Goal: Use online tool/utility: Utilize a website feature to perform a specific function

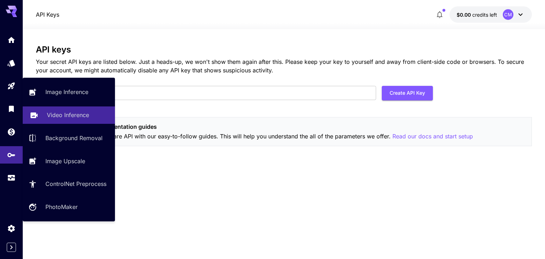
click at [67, 118] on p "Video Inference" at bounding box center [68, 115] width 42 height 9
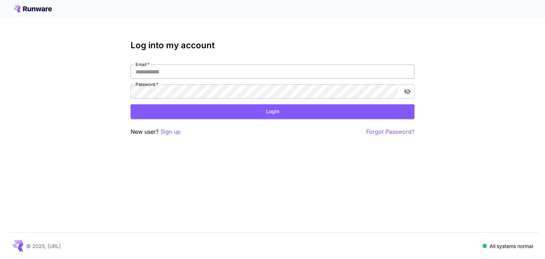
click at [240, 72] on input "Email   *" at bounding box center [273, 72] width 284 height 14
type input "**********"
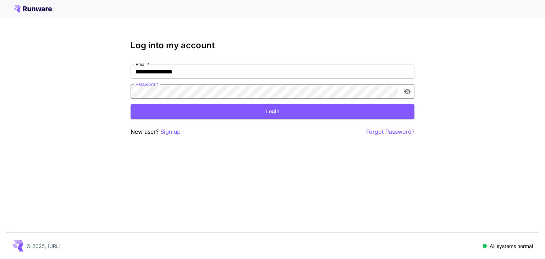
click button "Login" at bounding box center [273, 111] width 284 height 15
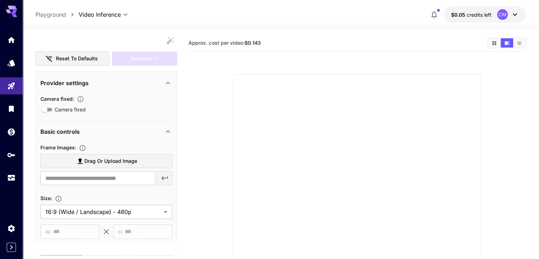
scroll to position [98, 0]
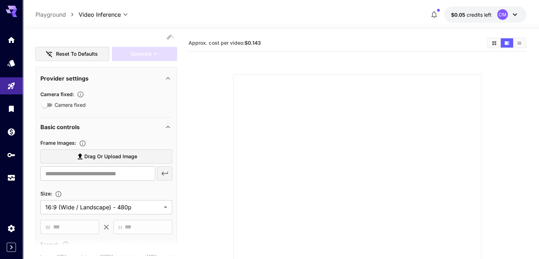
click at [170, 124] on icon at bounding box center [168, 127] width 9 height 9
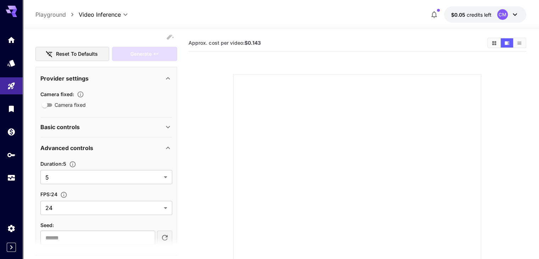
click at [170, 124] on icon at bounding box center [168, 127] width 9 height 9
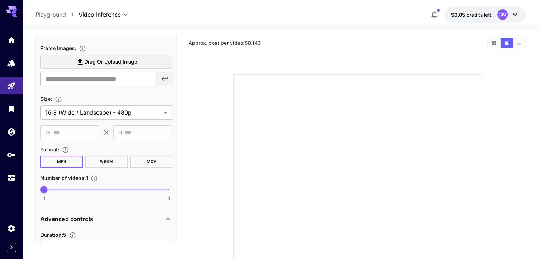
scroll to position [210, 0]
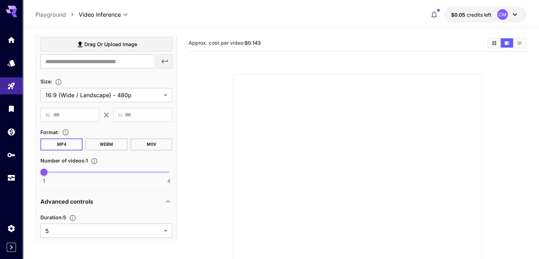
click at [112, 142] on button "WEBM" at bounding box center [106, 144] width 42 height 12
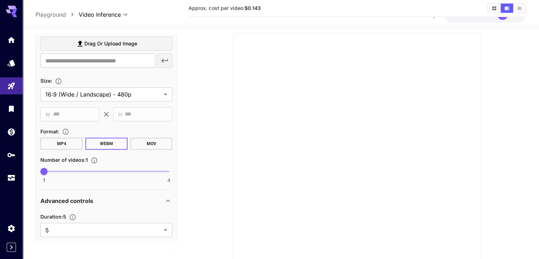
scroll to position [41, 0]
click at [148, 93] on body "**********" at bounding box center [269, 131] width 539 height 344
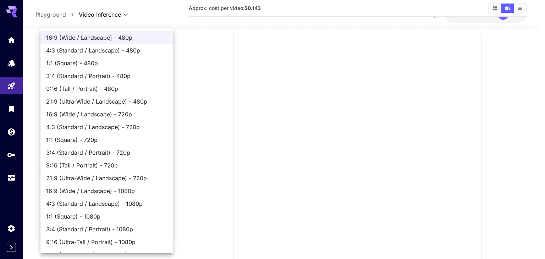
click at [198, 114] on div at bounding box center [272, 129] width 545 height 259
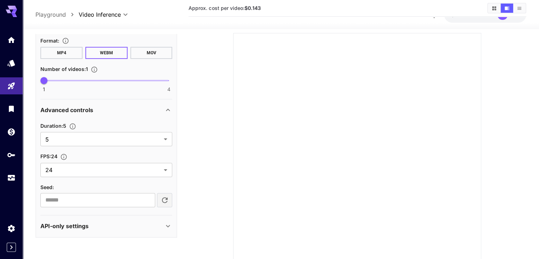
scroll to position [85, 0]
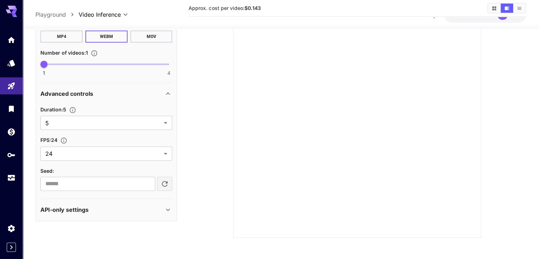
click at [158, 207] on div "API-only settings" at bounding box center [101, 209] width 123 height 9
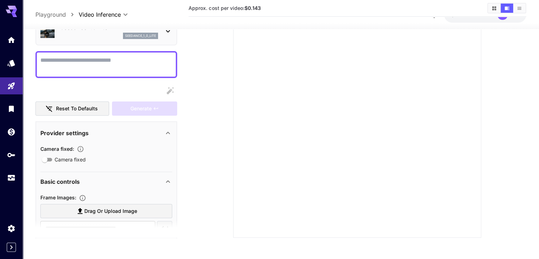
scroll to position [27, 0]
click at [81, 145] on icon "button" at bounding box center [81, 148] width 6 height 6
